Goal: Task Accomplishment & Management: Use online tool/utility

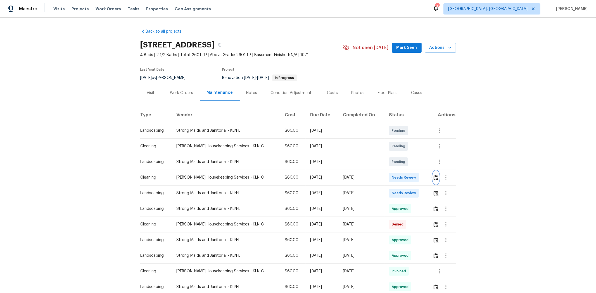
click at [320, 180] on img "button" at bounding box center [435, 177] width 5 height 5
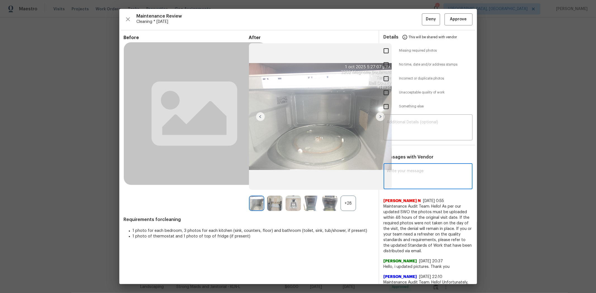
click at [320, 180] on textarea at bounding box center [428, 177] width 82 height 16
paste textarea "Maintenance Audit Team: Hello! After further review, the visit(09/03/2025) has …"
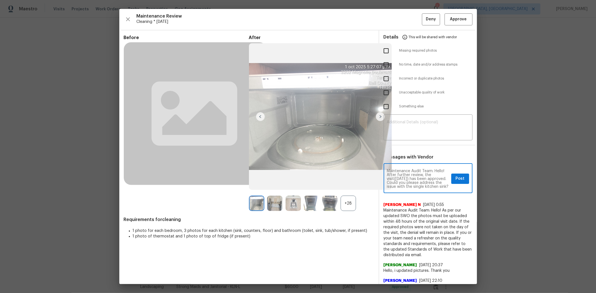
click at [320, 178] on textarea "Maintenance Audit Team: Hello! After further review, the visit(09/03/2025) has …" at bounding box center [418, 179] width 62 height 20
type textarea "Maintenance Audit Team: Hello! After further review, the visit(10/01/2025) has …"
click at [320, 180] on span "Post" at bounding box center [460, 178] width 9 height 7
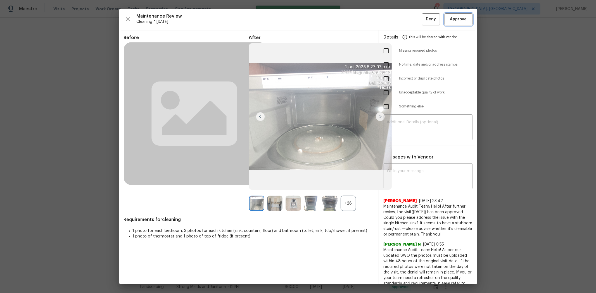
click at [320, 18] on span "Approve" at bounding box center [458, 19] width 19 height 7
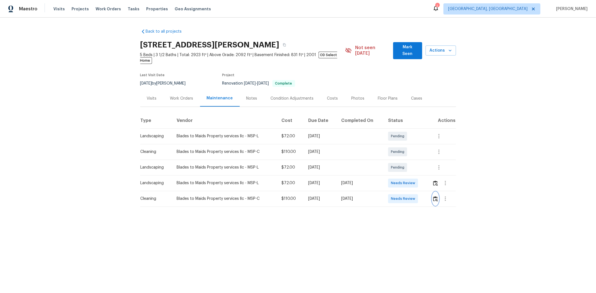
click at [423, 196] on img "button" at bounding box center [435, 198] width 5 height 5
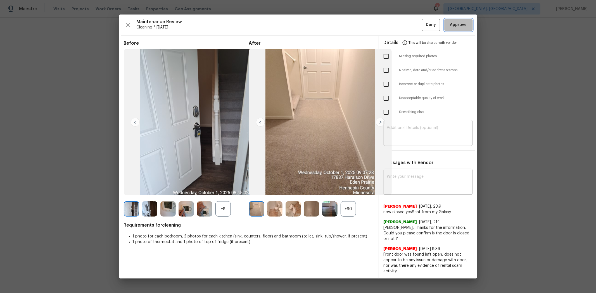
click at [423, 31] on button "Approve" at bounding box center [458, 25] width 28 height 12
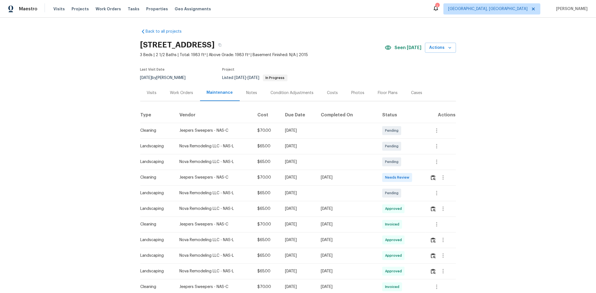
click at [423, 178] on td at bounding box center [440, 178] width 30 height 16
click at [423, 177] on img "button" at bounding box center [433, 177] width 5 height 5
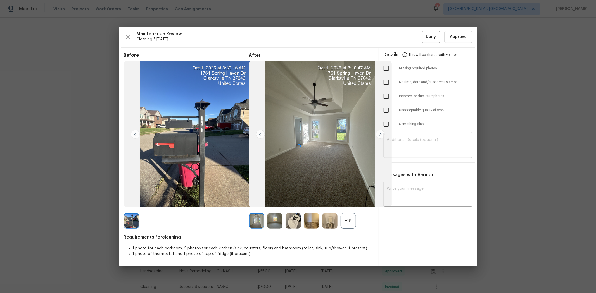
click at [368, 48] on div at bounding box center [298, 147] width 358 height 240
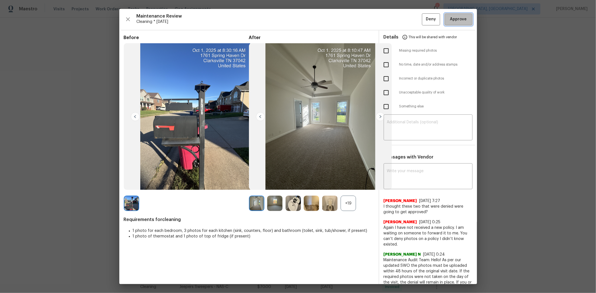
click at [423, 23] on button "Approve" at bounding box center [458, 19] width 28 height 12
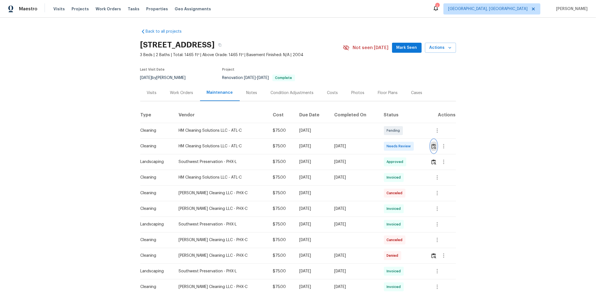
click at [423, 147] on img "button" at bounding box center [433, 146] width 5 height 5
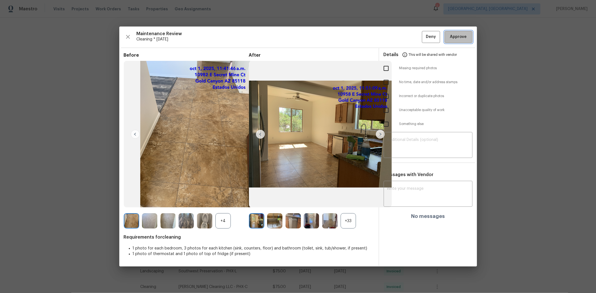
click at [423, 35] on span "Approve" at bounding box center [458, 37] width 17 height 7
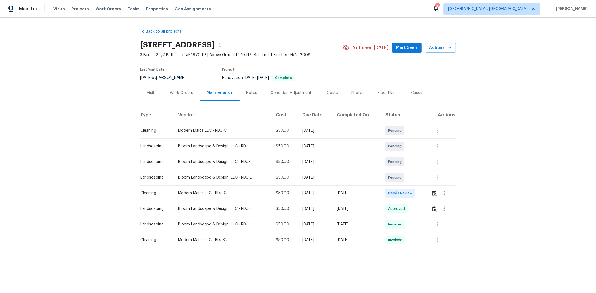
click at [423, 190] on div at bounding box center [443, 193] width 13 height 13
click at [423, 193] on img "button" at bounding box center [434, 193] width 5 height 5
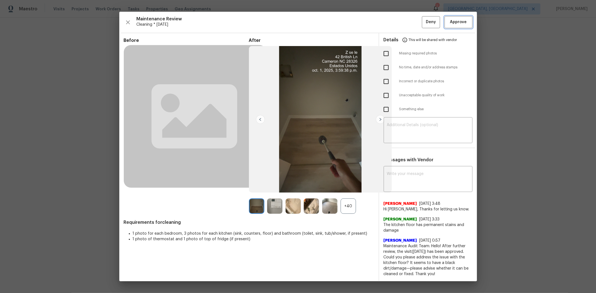
click at [423, 21] on span "Approve" at bounding box center [458, 22] width 17 height 7
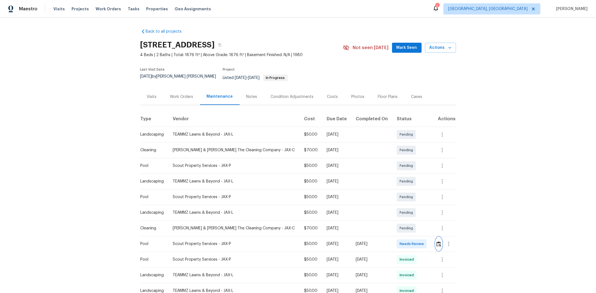
click at [423, 196] on img "button" at bounding box center [438, 244] width 5 height 5
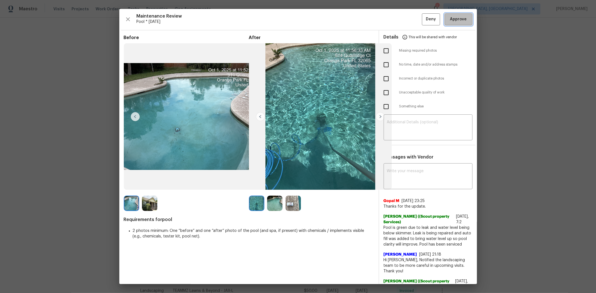
click at [423, 17] on span "Approve" at bounding box center [458, 19] width 17 height 7
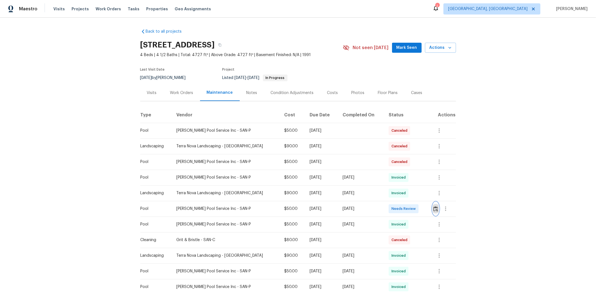
click at [423, 196] on button "button" at bounding box center [435, 208] width 6 height 13
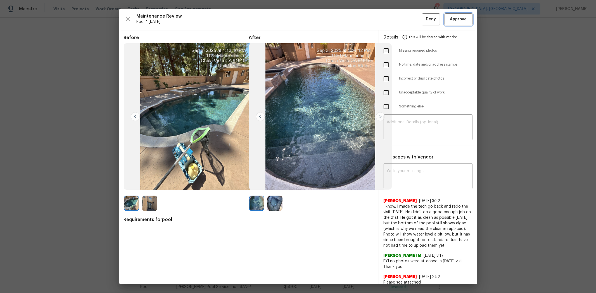
click at [423, 23] on span "Approve" at bounding box center [458, 19] width 17 height 7
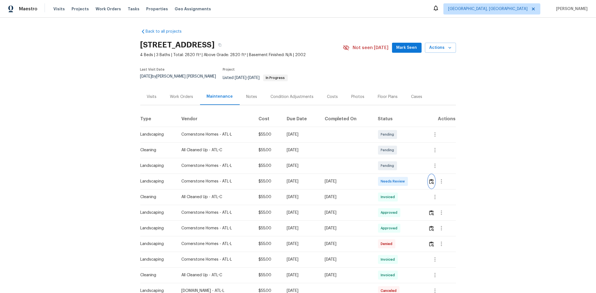
click at [423, 179] on img "button" at bounding box center [431, 181] width 5 height 5
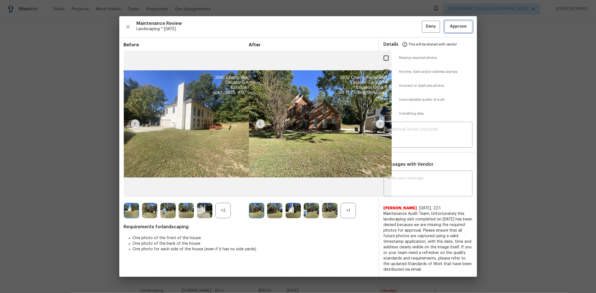
click at [423, 30] on button "Approve" at bounding box center [458, 27] width 28 height 12
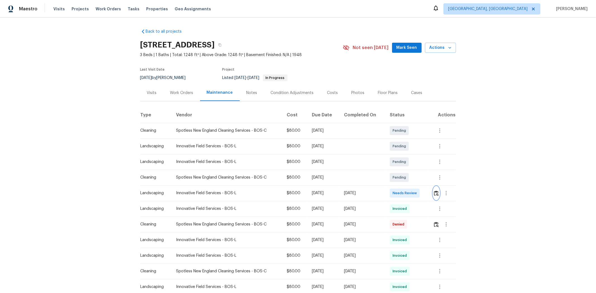
click at [423, 192] on img "button" at bounding box center [436, 193] width 5 height 5
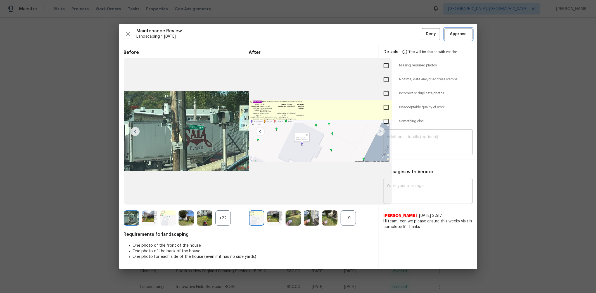
click at [423, 38] on button "Approve" at bounding box center [458, 34] width 28 height 12
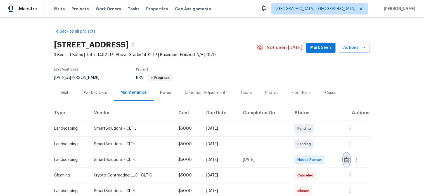
click at [347, 164] on button "button" at bounding box center [346, 159] width 6 height 13
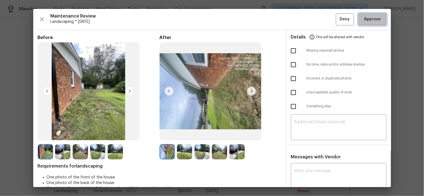
click at [367, 21] on span "Approve" at bounding box center [372, 19] width 17 height 7
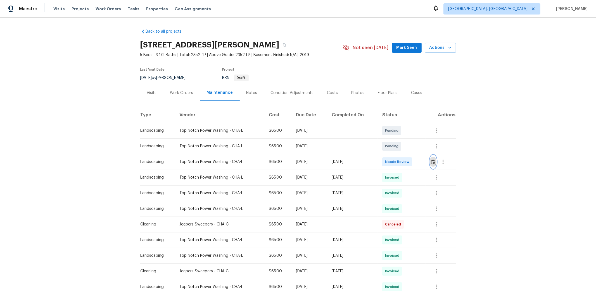
click at [423, 161] on img "button" at bounding box center [433, 161] width 5 height 5
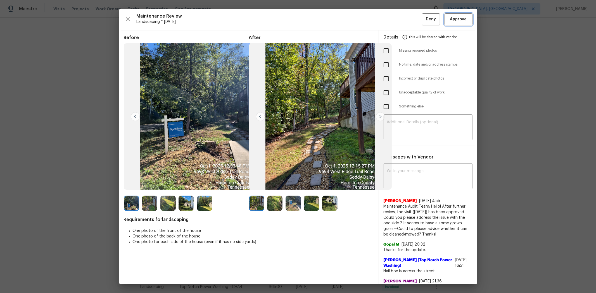
click at [423, 18] on span "Approve" at bounding box center [458, 19] width 17 height 7
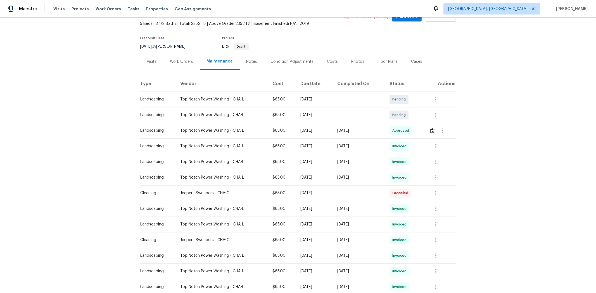
scroll to position [31, 0]
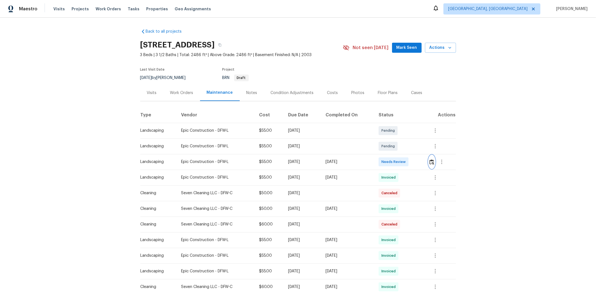
click at [423, 163] on button "button" at bounding box center [431, 161] width 6 height 13
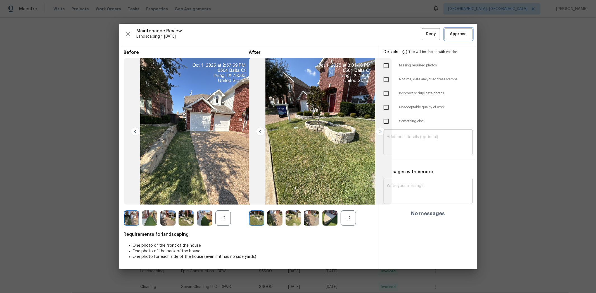
click at [423, 35] on span "Approve" at bounding box center [458, 34] width 17 height 7
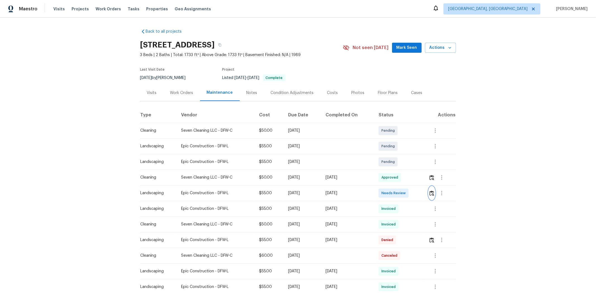
click at [423, 191] on img "button" at bounding box center [431, 193] width 5 height 5
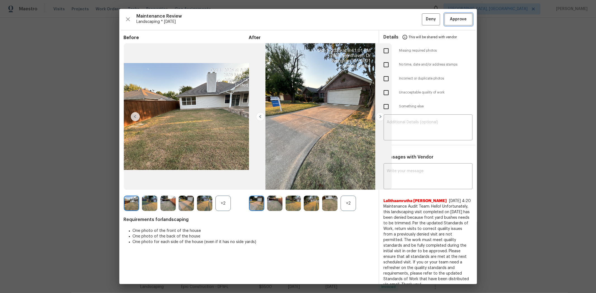
click at [423, 20] on span "Approve" at bounding box center [458, 19] width 17 height 7
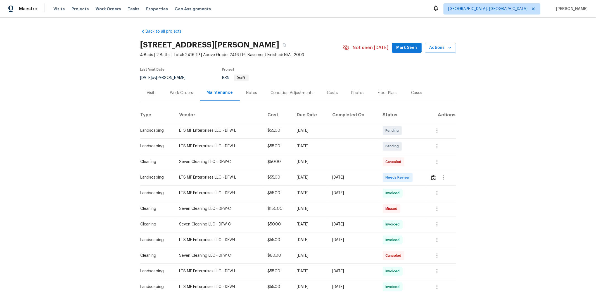
click at [423, 70] on div "Back to all projects 570 Olive Branch Rd, Brock, TX 76087 4 Beds | 2 Baths | To…" at bounding box center [298, 156] width 596 height 276
click at [423, 178] on img "button" at bounding box center [433, 177] width 5 height 5
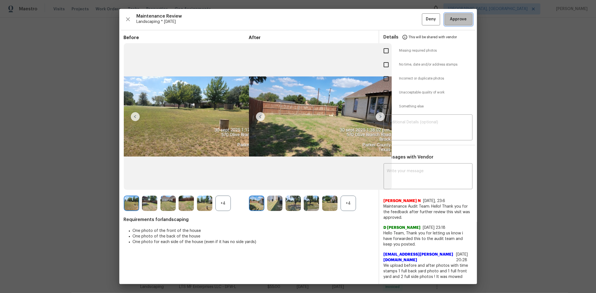
click at [423, 19] on span "Approve" at bounding box center [458, 19] width 17 height 7
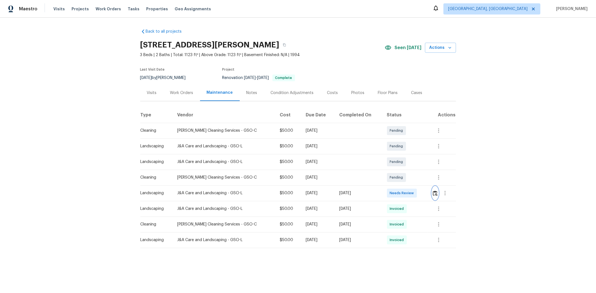
click at [423, 195] on img "button" at bounding box center [435, 193] width 5 height 5
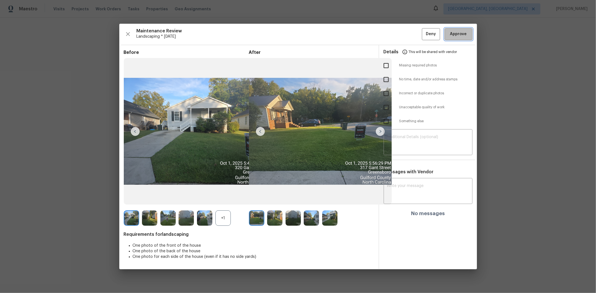
click at [423, 31] on span "Approve" at bounding box center [458, 34] width 17 height 7
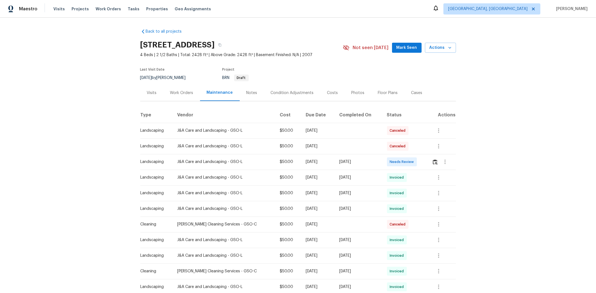
click at [215, 115] on th "Vendor" at bounding box center [224, 115] width 103 height 16
click at [423, 163] on img "button" at bounding box center [435, 161] width 5 height 5
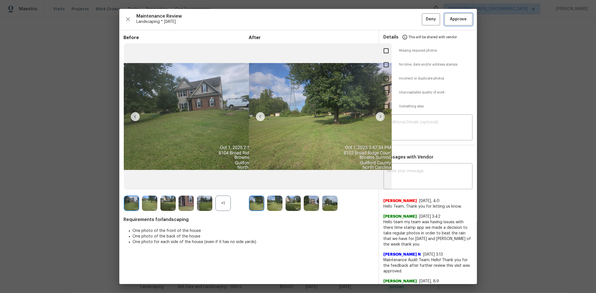
click at [423, 18] on span "Approve" at bounding box center [458, 19] width 17 height 7
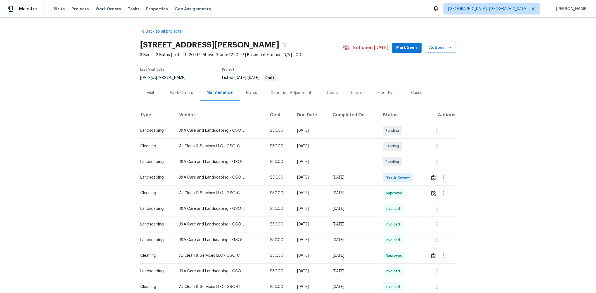
drag, startPoint x: 183, startPoint y: 174, endPoint x: 397, endPoint y: 171, distance: 214.3
click at [389, 172] on tr "Landscaping J&A Care and Landscaping - GSO-L $50.00 [DATE] [DATE] Needs Review" at bounding box center [298, 178] width 316 height 16
click at [397, 170] on td "Needs Review" at bounding box center [401, 178] width 47 height 16
click at [423, 175] on img "button" at bounding box center [433, 177] width 5 height 5
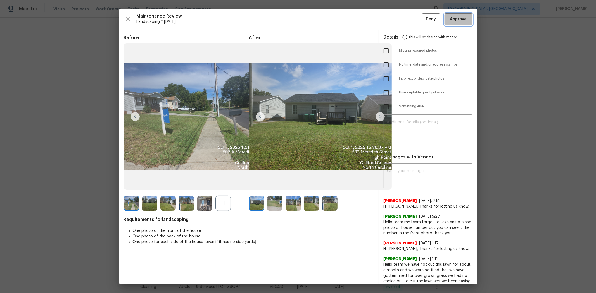
click at [423, 24] on button "Approve" at bounding box center [458, 19] width 28 height 12
